Goal: Task Accomplishment & Management: Use online tool/utility

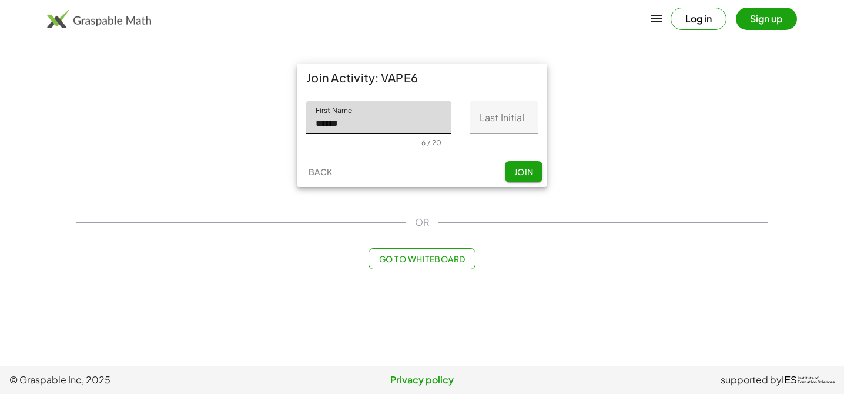
type input "******"
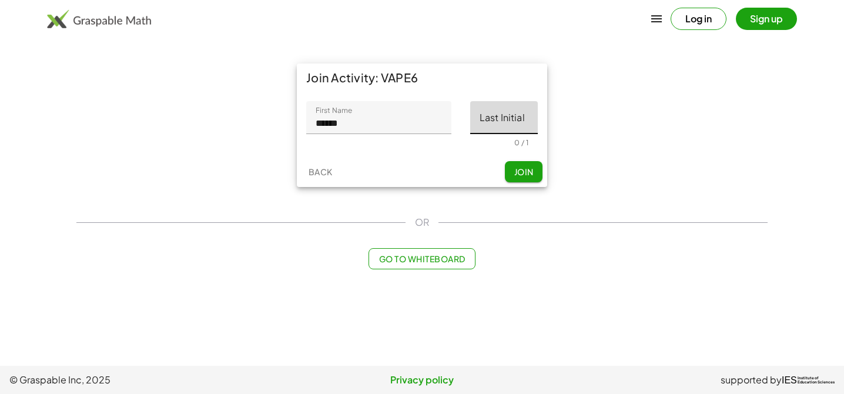
click at [515, 119] on input "Last Initial" at bounding box center [504, 117] width 68 height 33
type input "*"
click at [500, 162] on div "Back Join" at bounding box center [422, 171] width 250 height 31
click at [514, 180] on button "Join" at bounding box center [524, 171] width 38 height 21
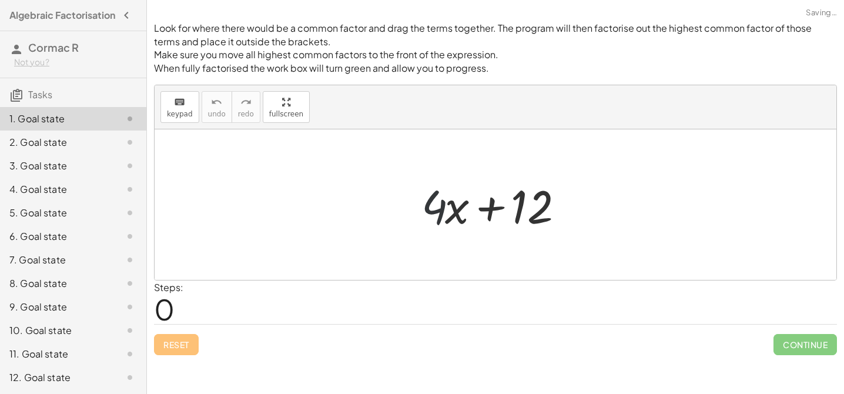
click at [443, 231] on div at bounding box center [500, 205] width 169 height 61
drag, startPoint x: 489, startPoint y: 192, endPoint x: 476, endPoint y: 210, distance: 22.8
click at [476, 210] on div at bounding box center [500, 205] width 169 height 61
drag, startPoint x: 483, startPoint y: 205, endPoint x: 494, endPoint y: 207, distance: 11.4
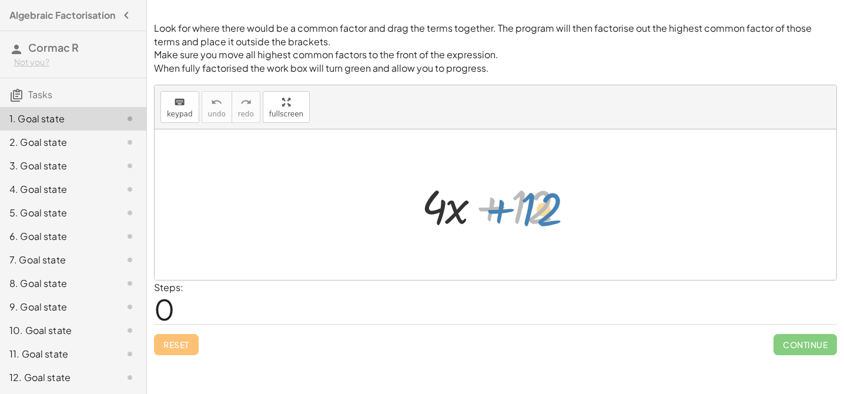
click at [494, 207] on div at bounding box center [500, 205] width 169 height 61
click at [168, 122] on button "keyboard keypad" at bounding box center [179, 107] width 39 height 32
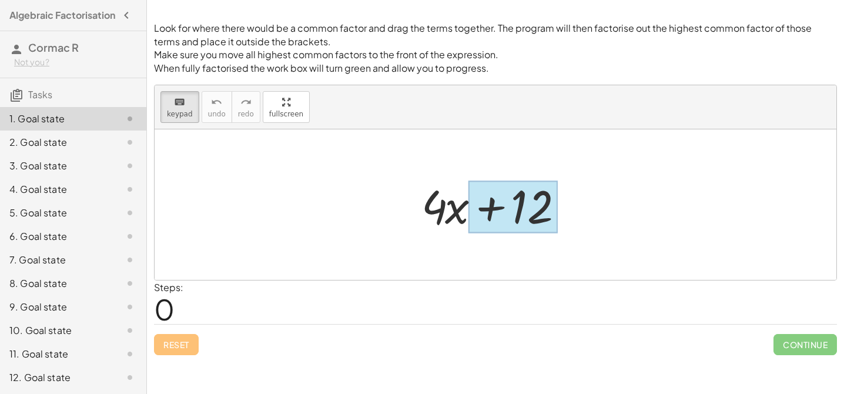
click at [492, 210] on div at bounding box center [513, 207] width 89 height 52
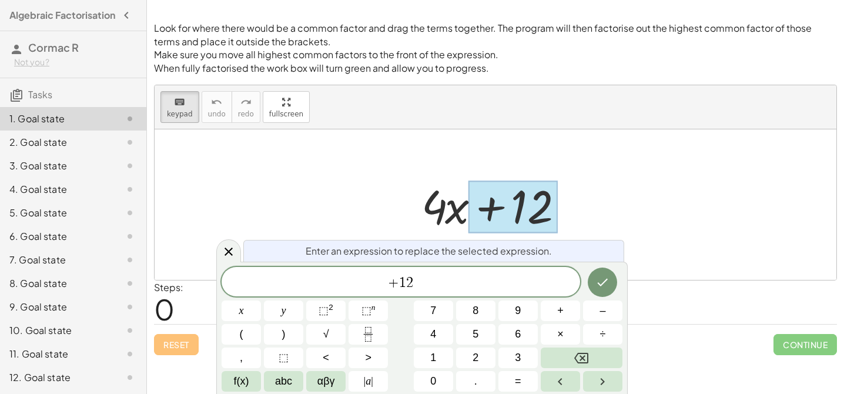
click at [463, 199] on div at bounding box center [500, 205] width 169 height 61
click at [390, 284] on span "+" at bounding box center [393, 283] width 11 height 14
